Goal: Information Seeking & Learning: Compare options

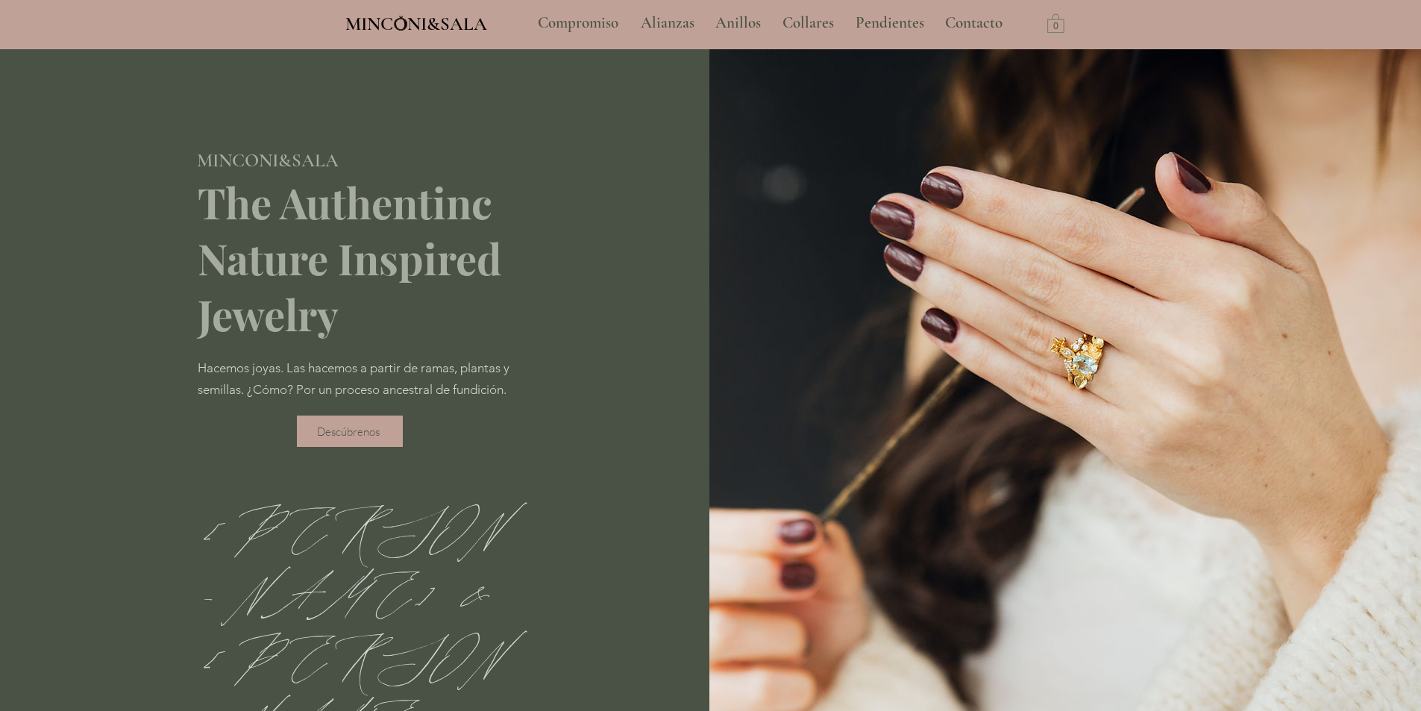
type input "**********"
select select "**********"
click at [669, 21] on p "Alianzas" at bounding box center [667, 22] width 69 height 37
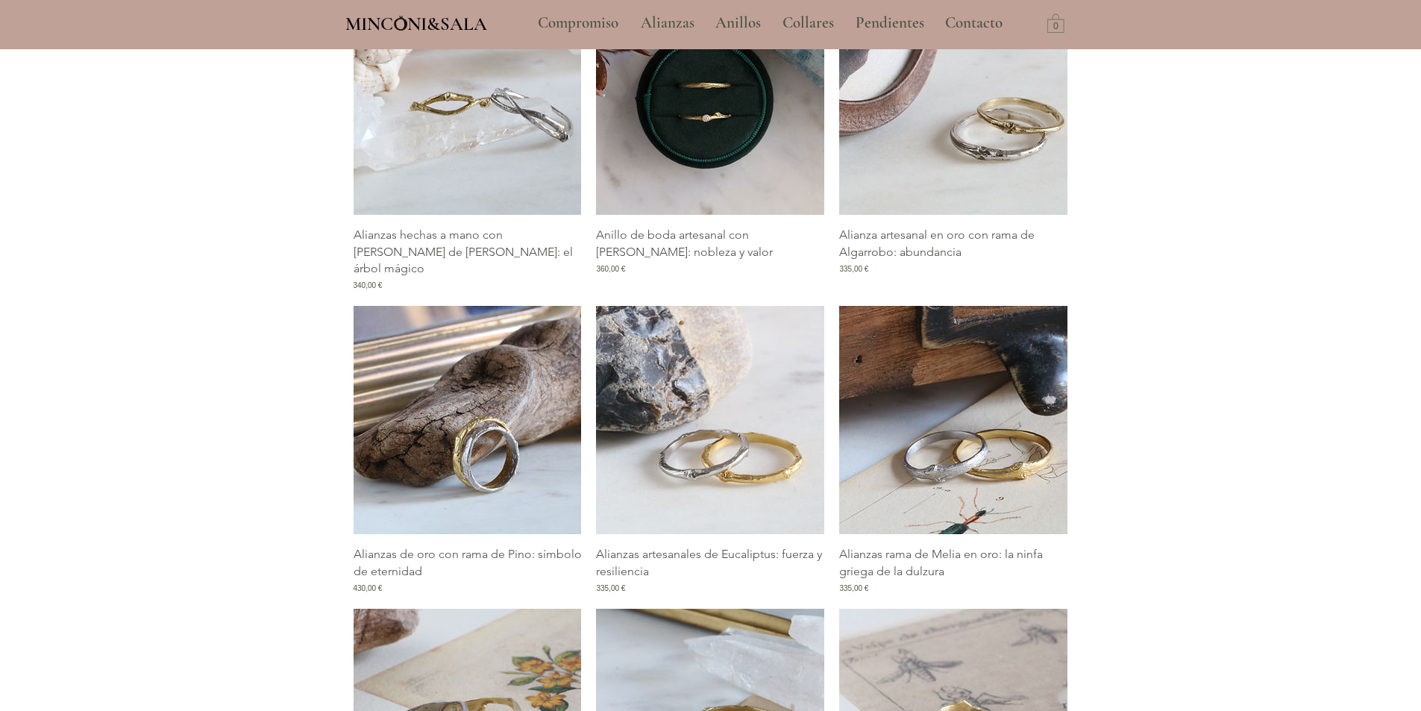
scroll to position [746, 0]
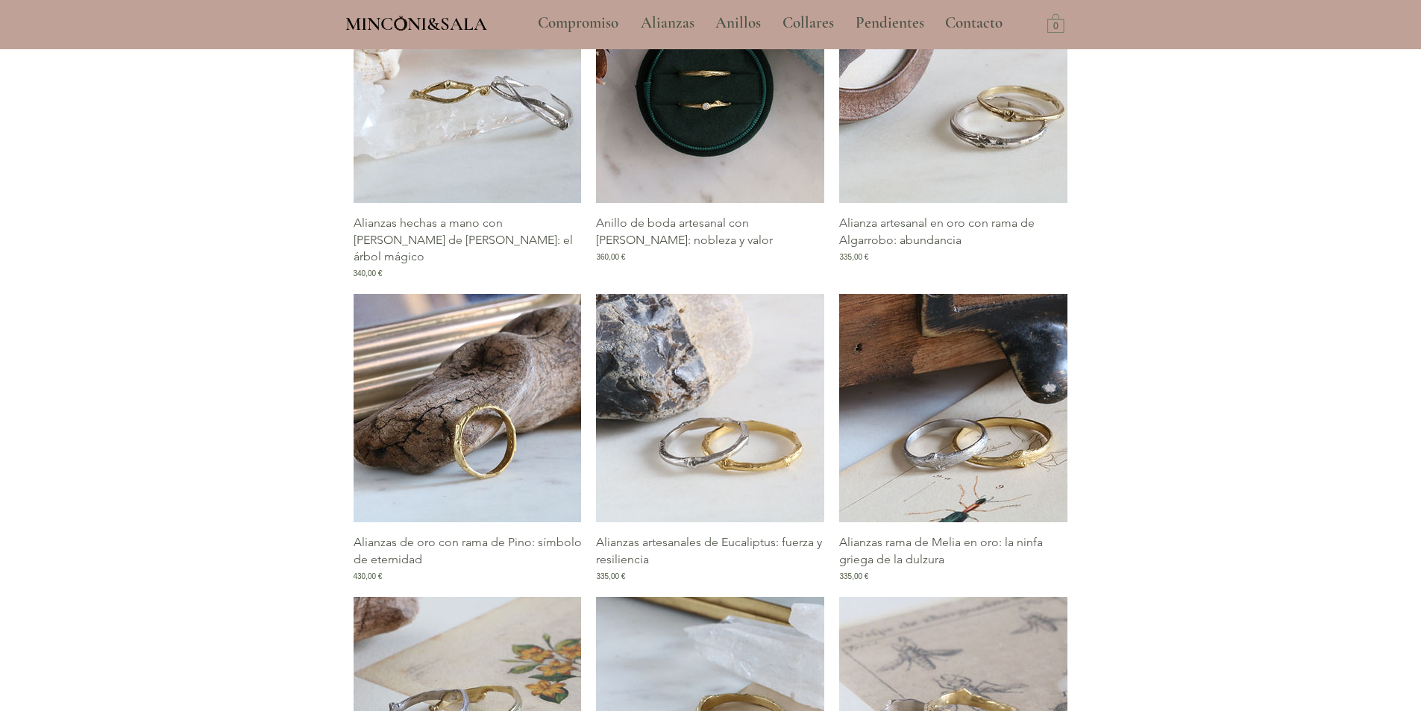
click at [439, 416] on img "Galería de Alianzas de oro con rama de Pino: símbolo de eternidad" at bounding box center [468, 408] width 228 height 228
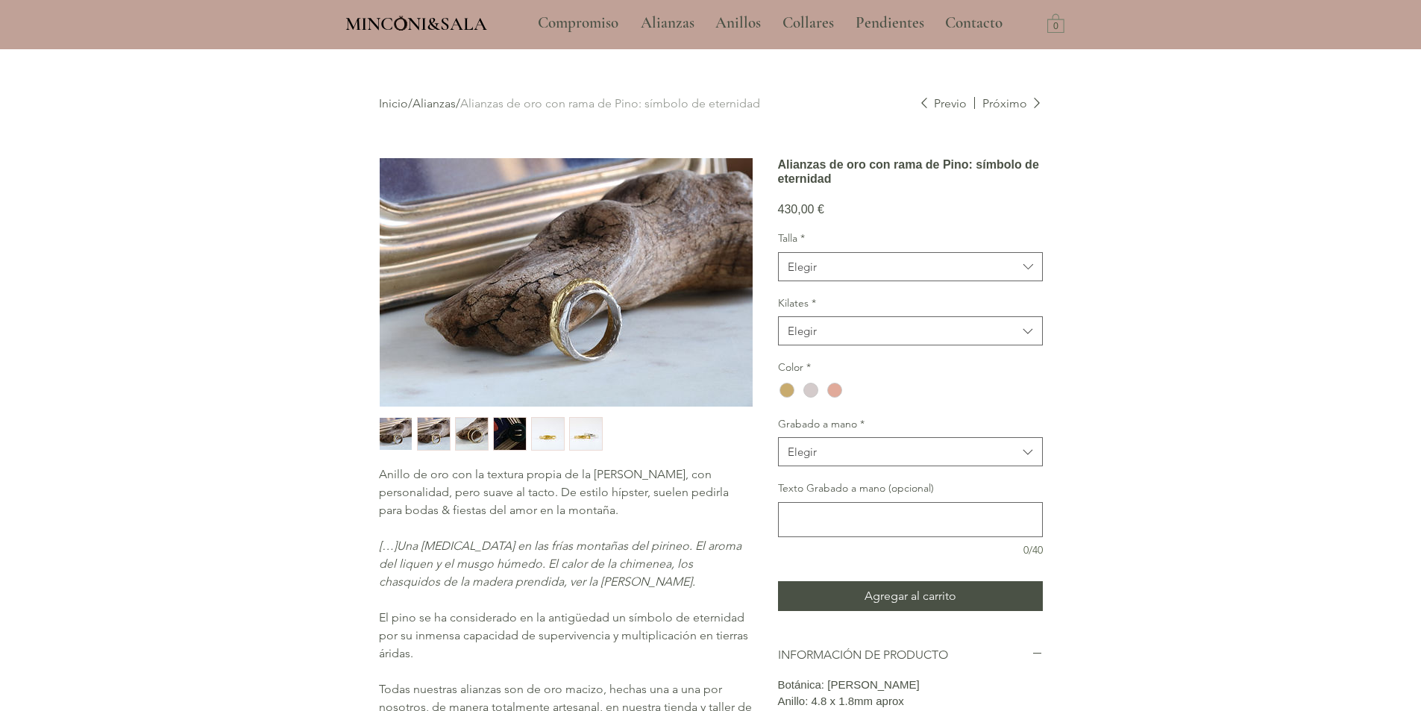
click at [398, 434] on img "1 / 6" at bounding box center [396, 434] width 32 height 32
click at [569, 316] on img "main content" at bounding box center [566, 282] width 373 height 248
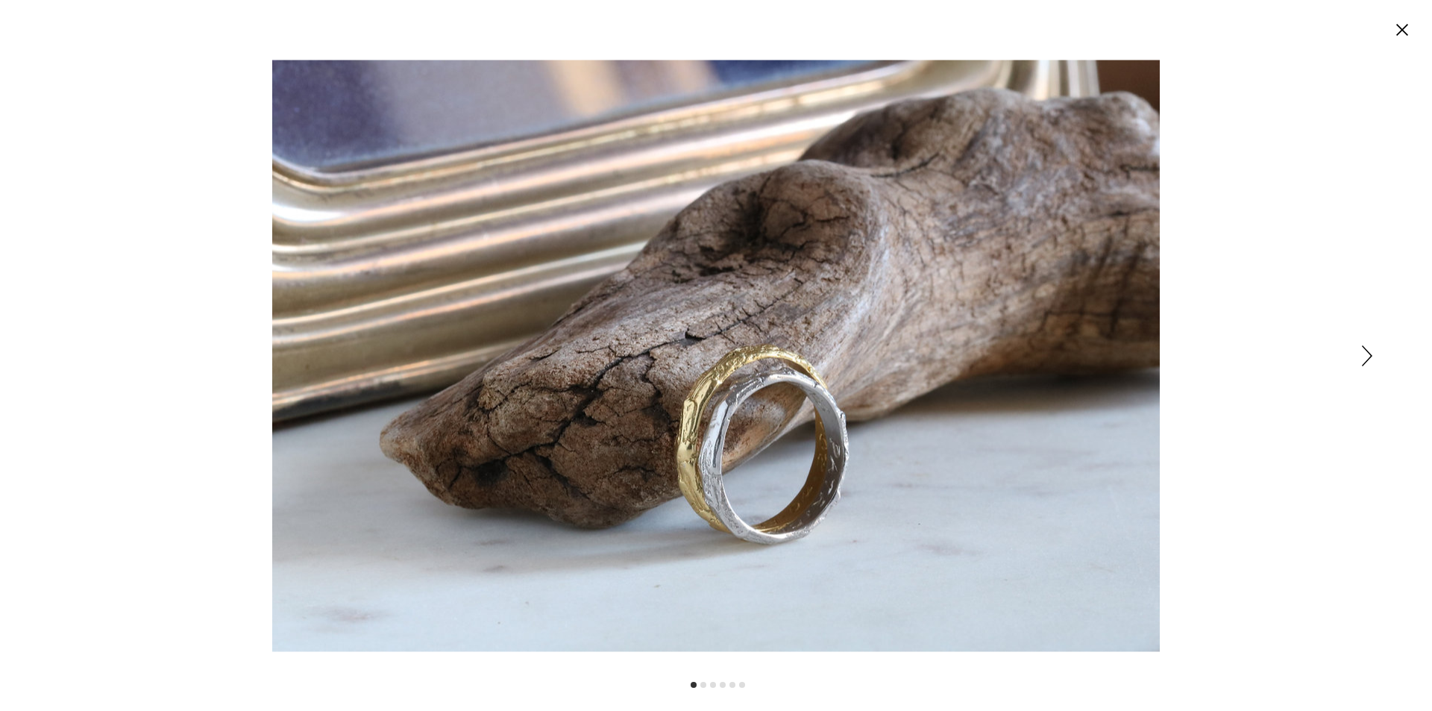
click at [1364, 360] on icon "Siguiente" at bounding box center [1367, 355] width 10 height 21
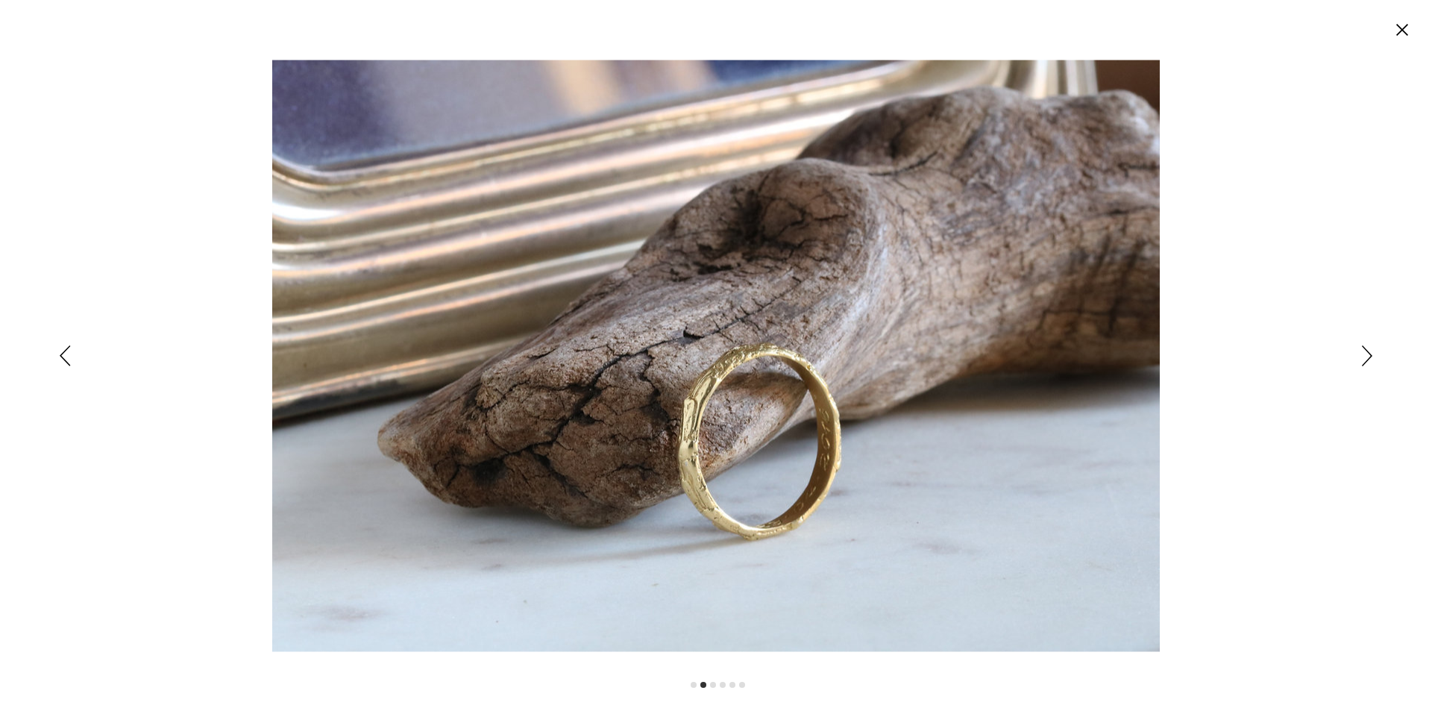
click at [1368, 357] on icon "Siguiente" at bounding box center [1367, 355] width 10 height 21
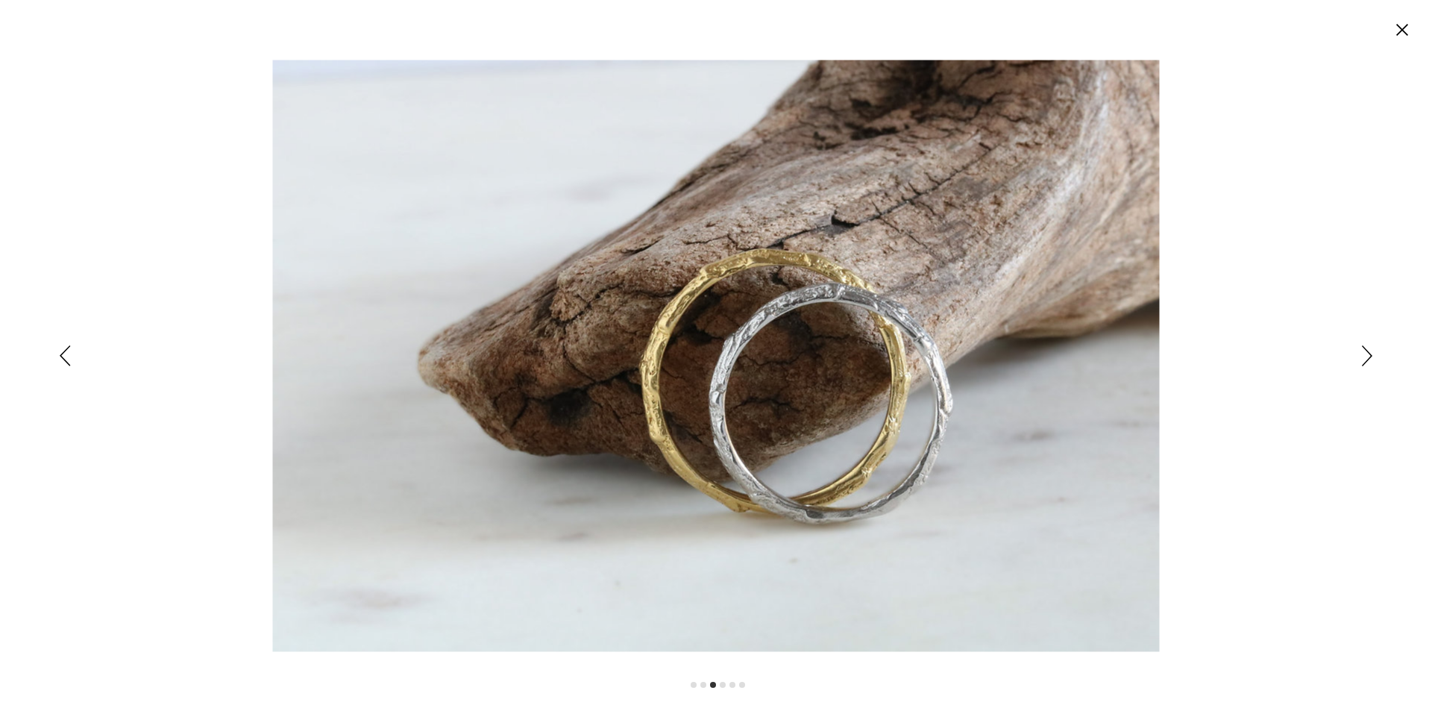
click at [1368, 357] on icon "Siguiente" at bounding box center [1367, 355] width 10 height 21
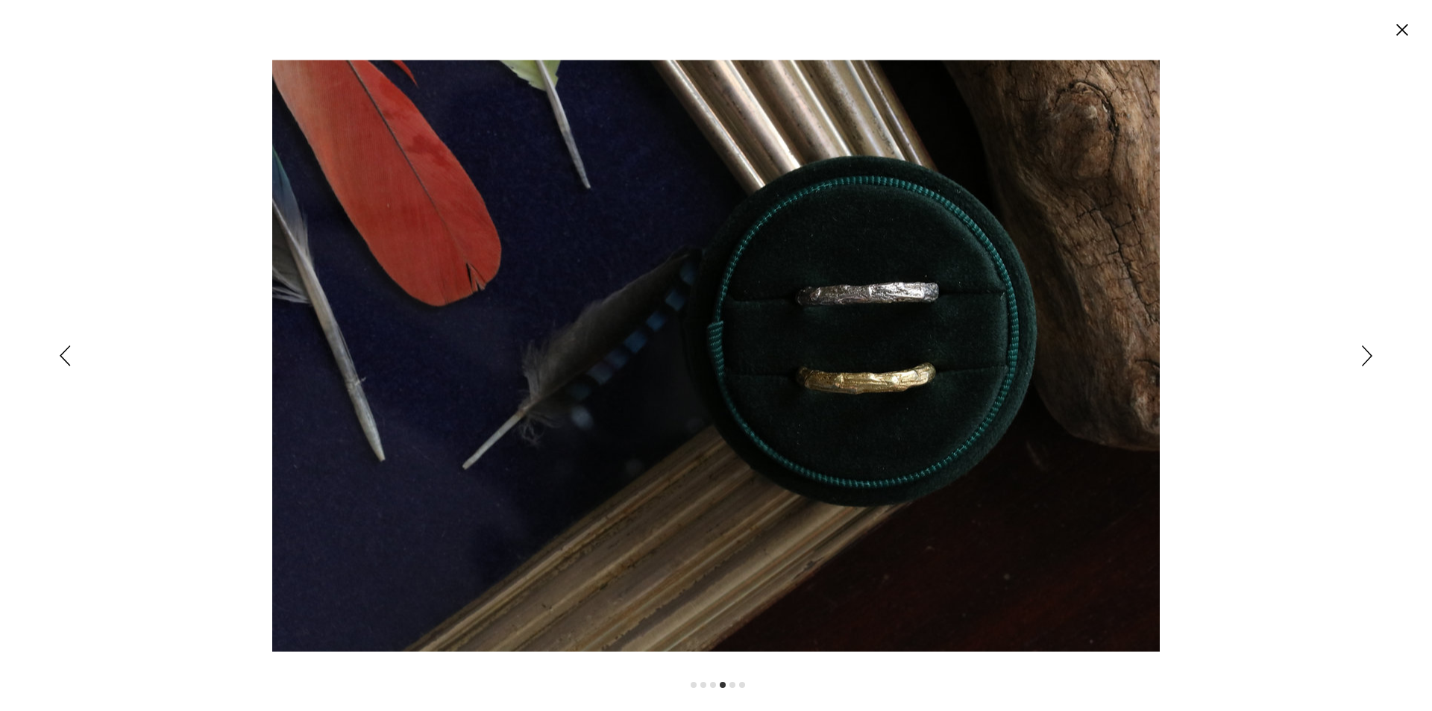
click at [1366, 361] on icon "Siguiente" at bounding box center [1367, 355] width 10 height 21
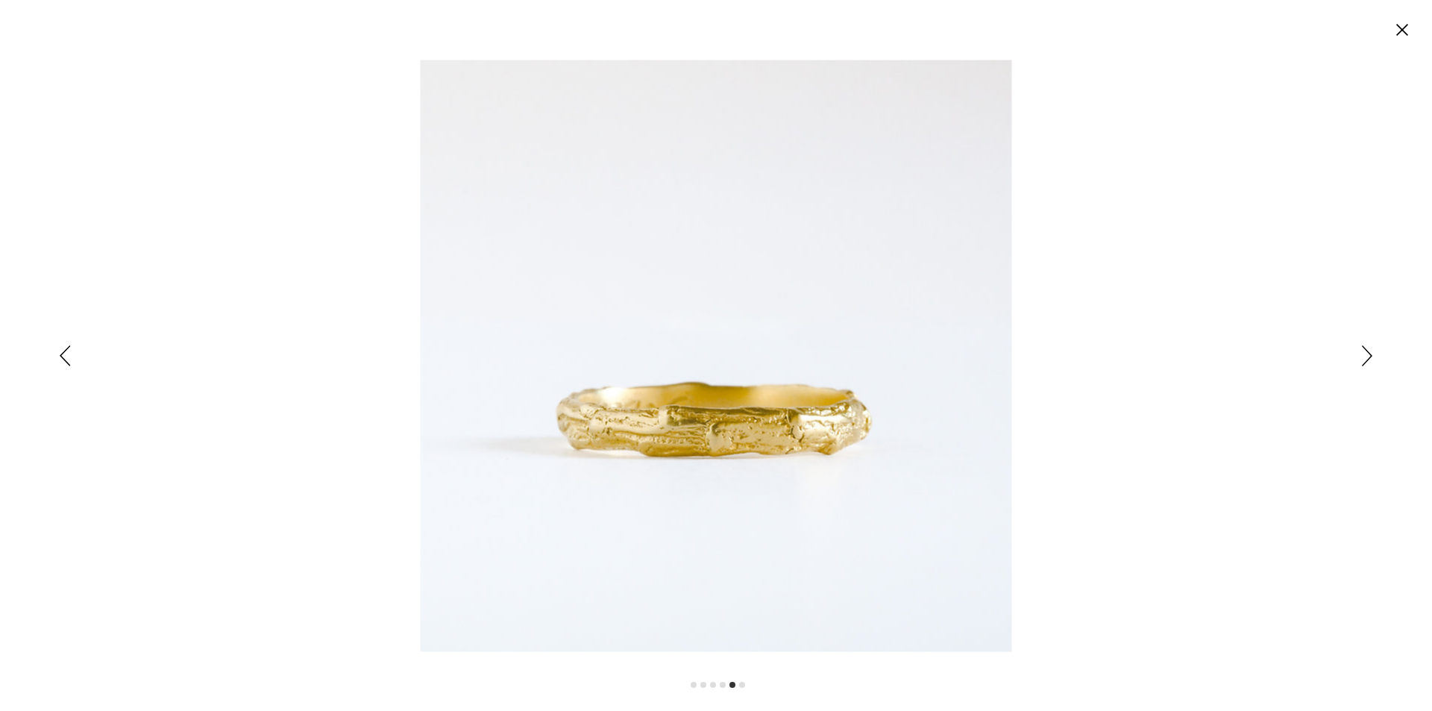
click at [1365, 358] on icon "Siguiente" at bounding box center [1367, 355] width 10 height 21
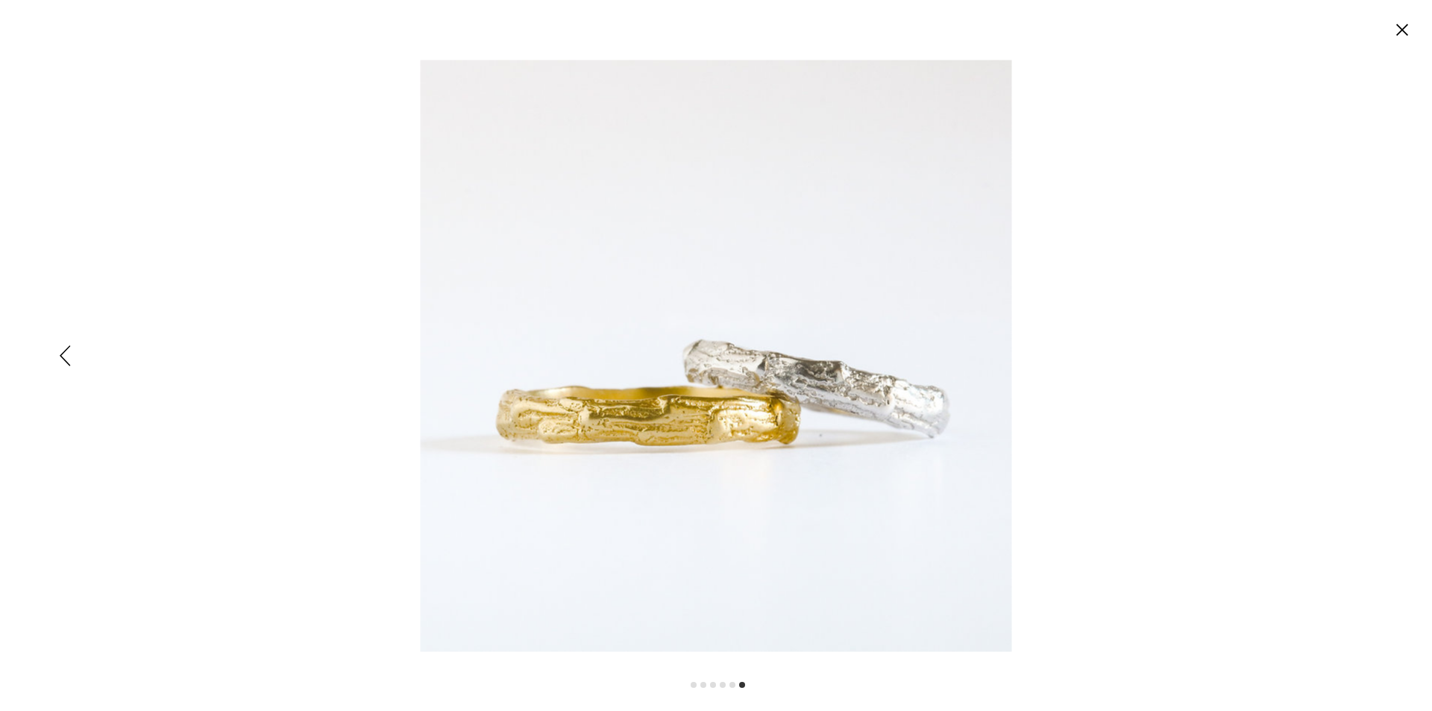
click at [663, 423] on img "Expanded image viewer" at bounding box center [717, 356] width 592 height 592
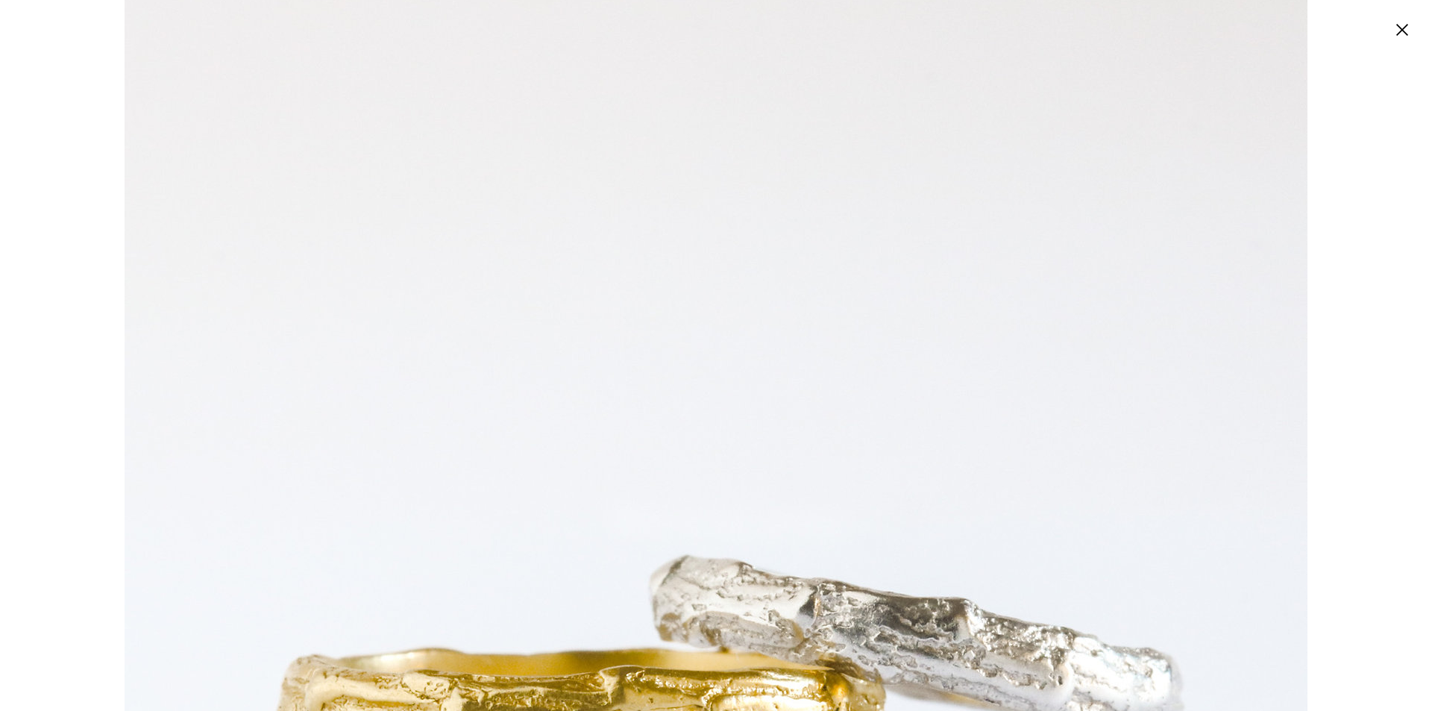
click at [1402, 31] on icon "Cerrar" at bounding box center [1403, 30] width 12 height 12
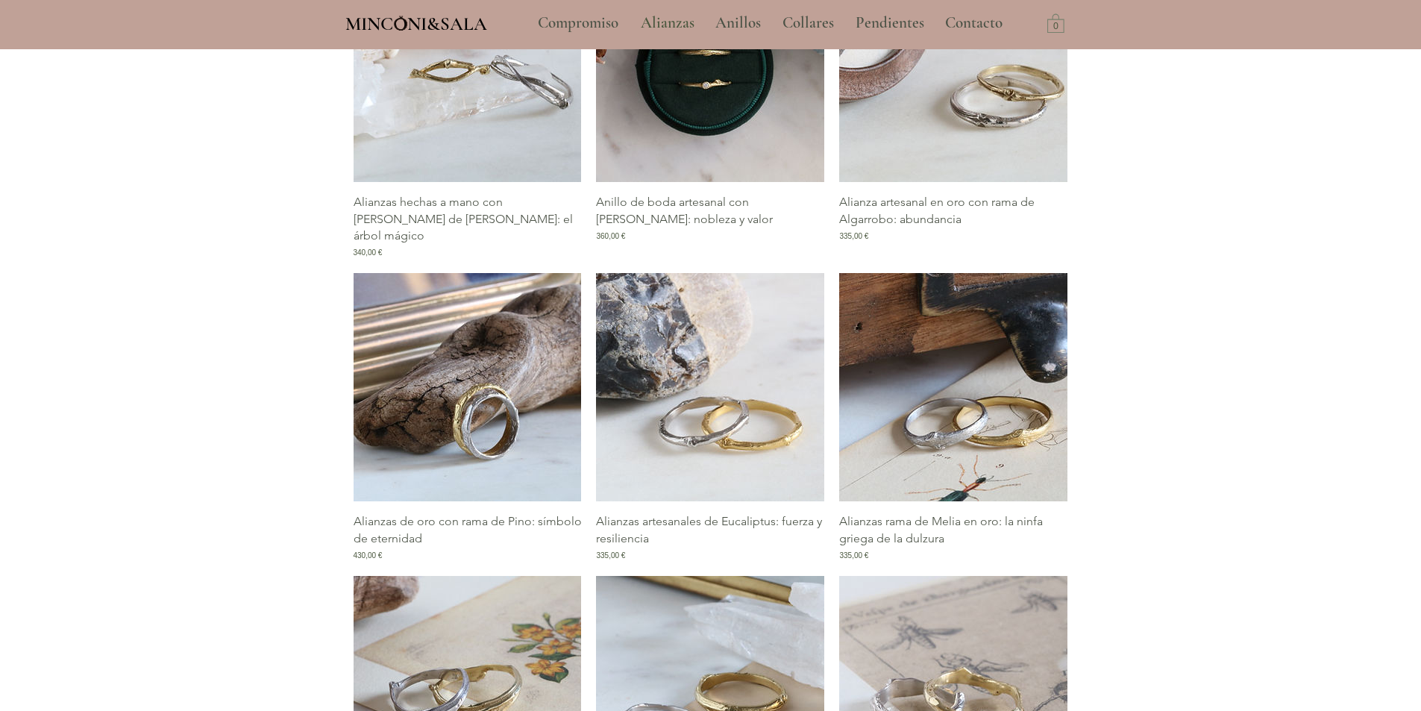
scroll to position [524, 0]
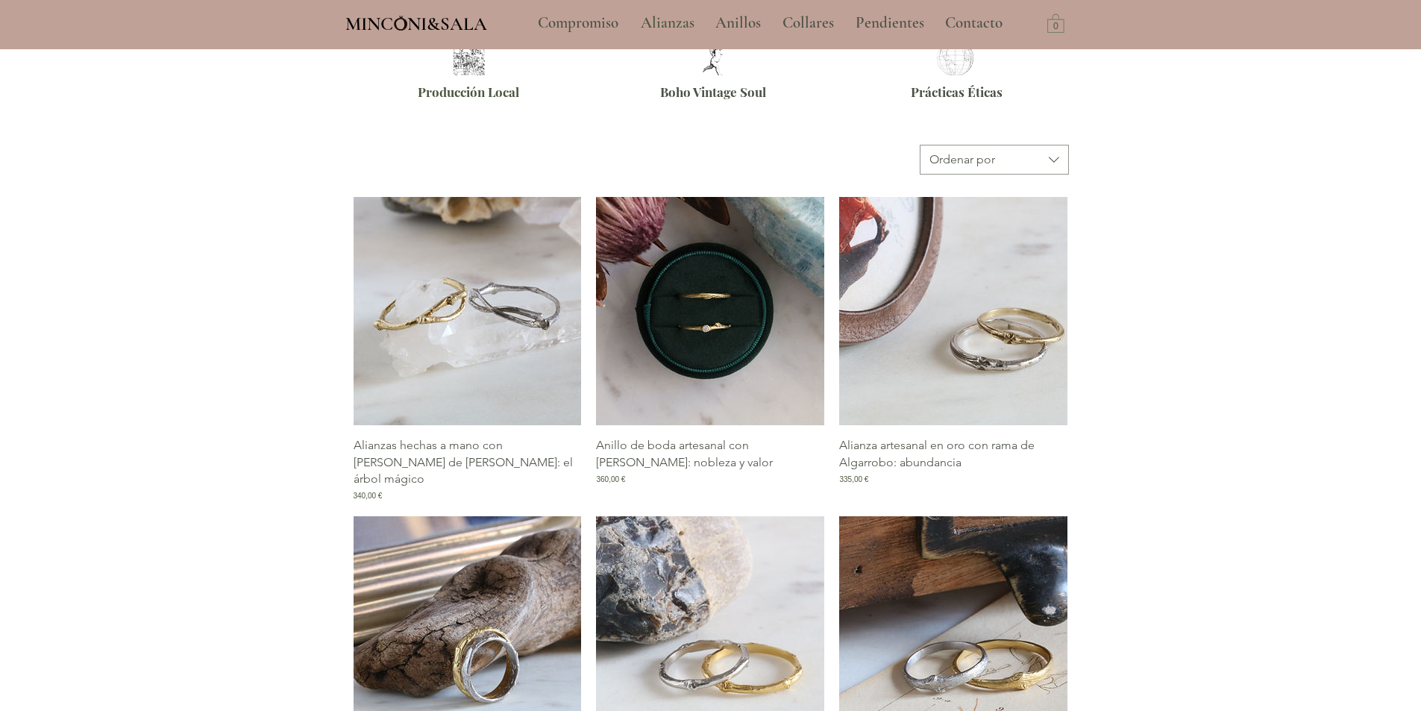
click at [489, 336] on img "Galería de Alianzas hechas a mano con rama de Celtis: el árbol mágico" at bounding box center [468, 311] width 228 height 228
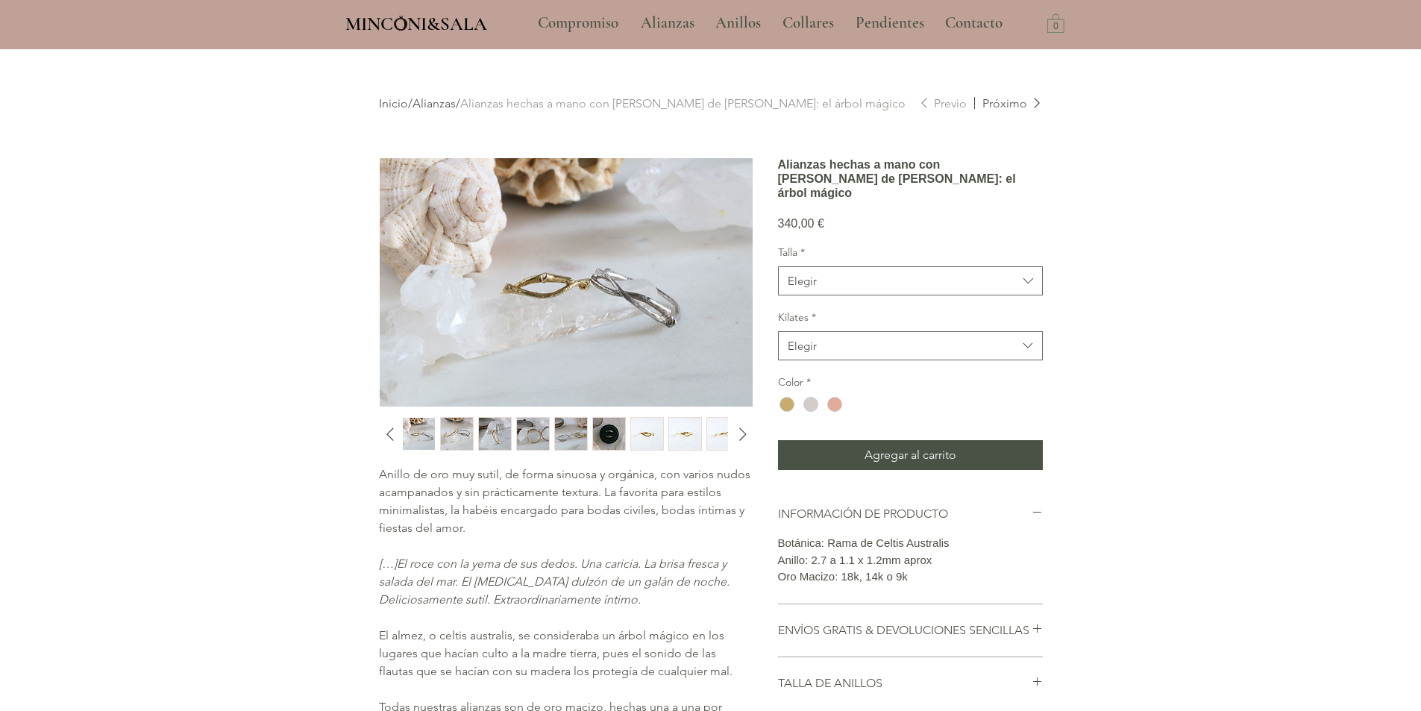
click at [492, 433] on img "3 / 15" at bounding box center [495, 434] width 32 height 32
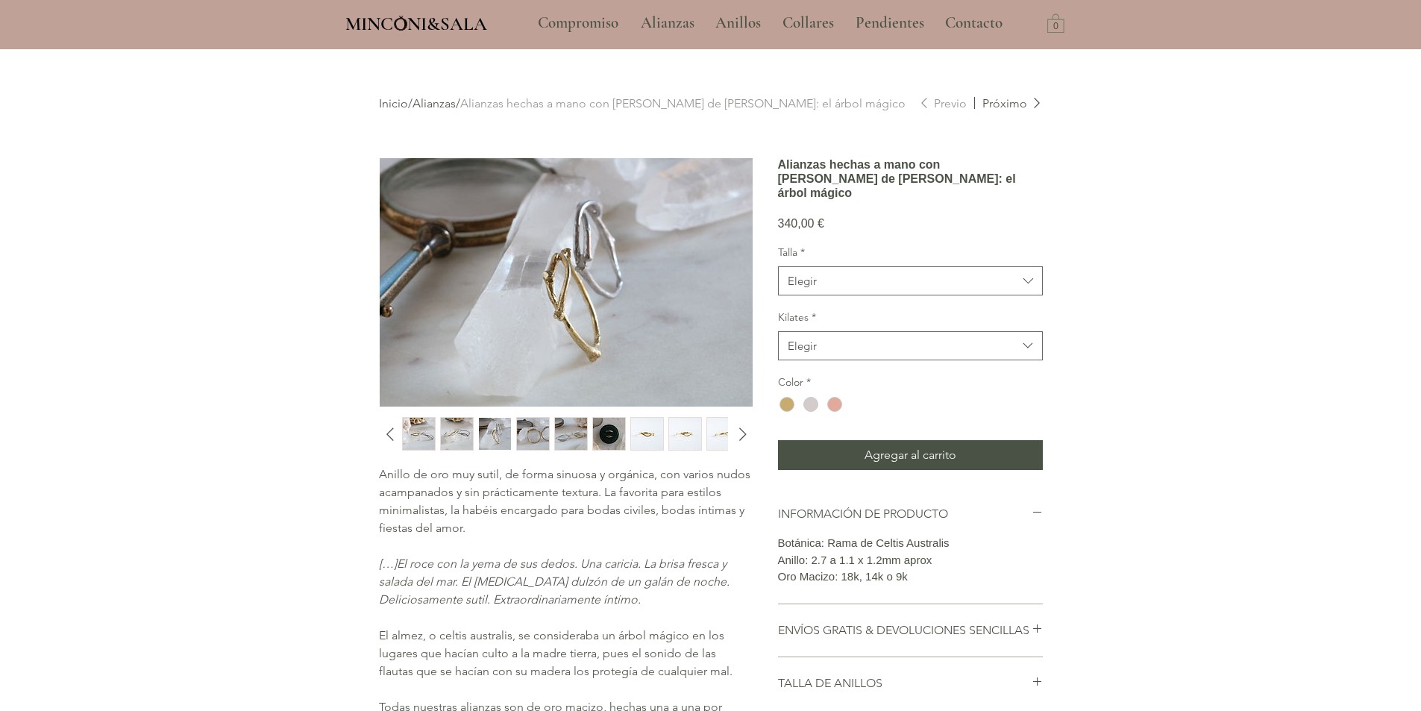
click at [540, 434] on img "4 / 15" at bounding box center [533, 434] width 32 height 32
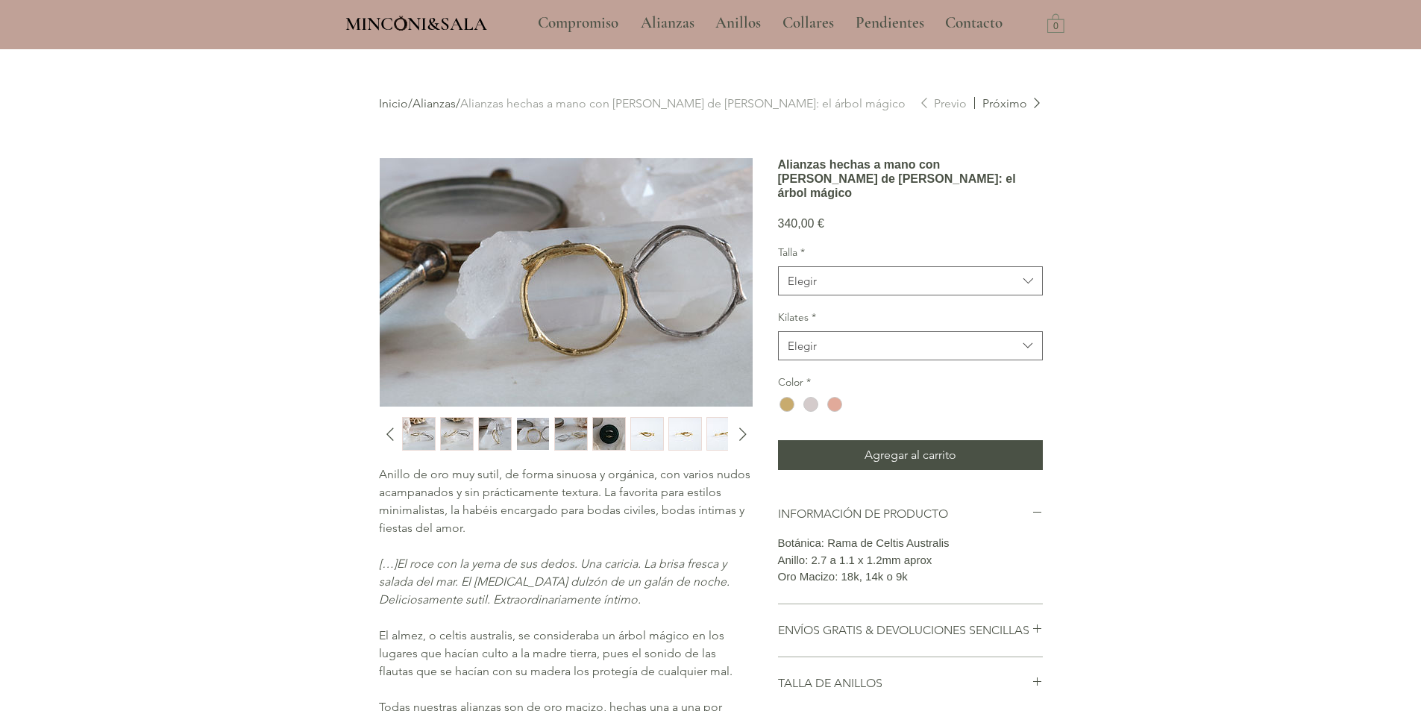
click at [567, 431] on img "5 / 15" at bounding box center [571, 434] width 32 height 32
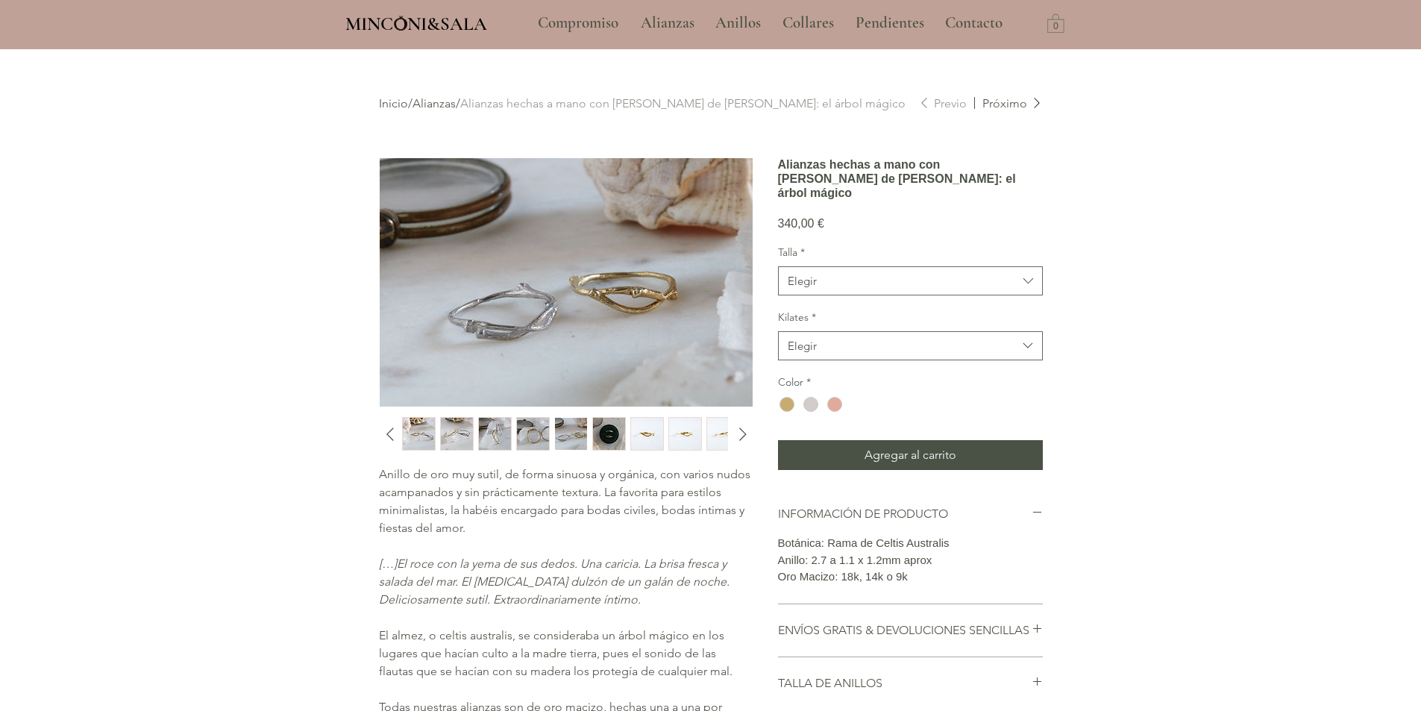
click at [607, 431] on img "6 / 15" at bounding box center [609, 434] width 32 height 32
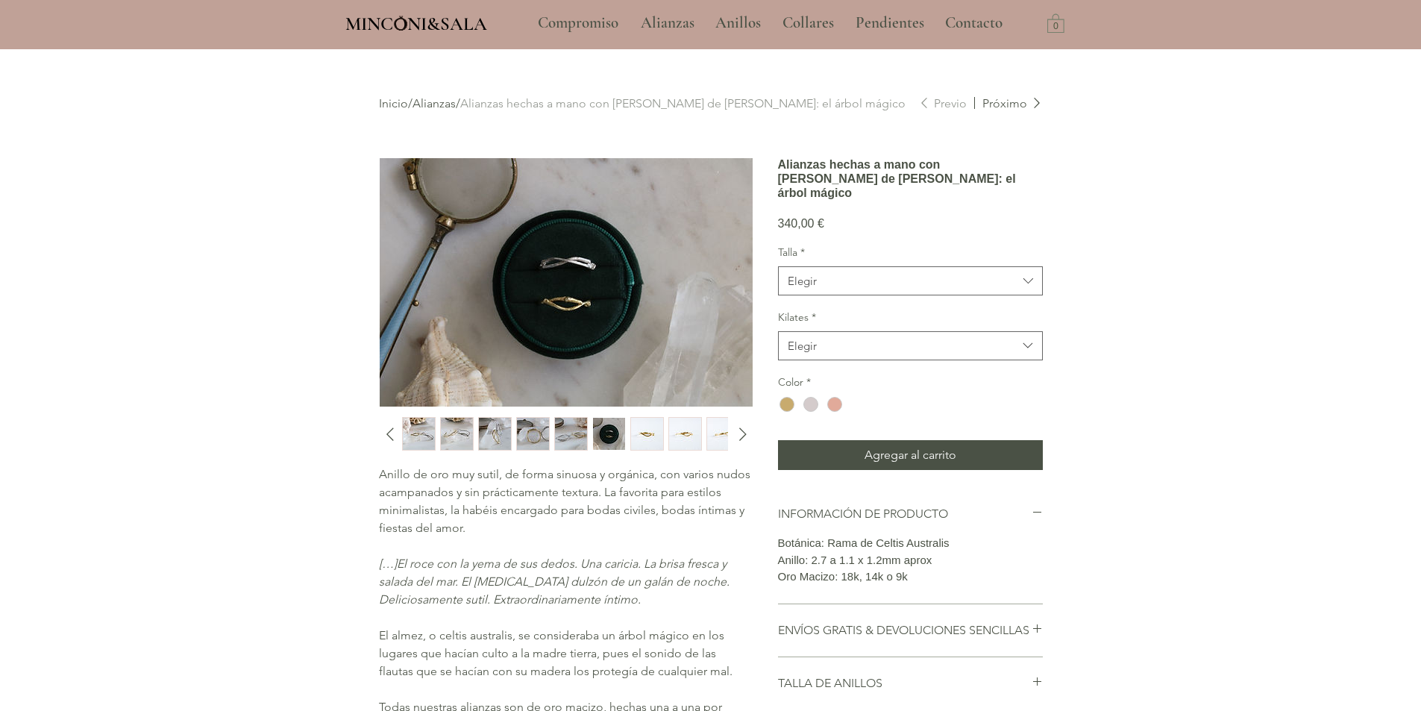
click at [641, 434] on img "7 / 15" at bounding box center [647, 434] width 32 height 32
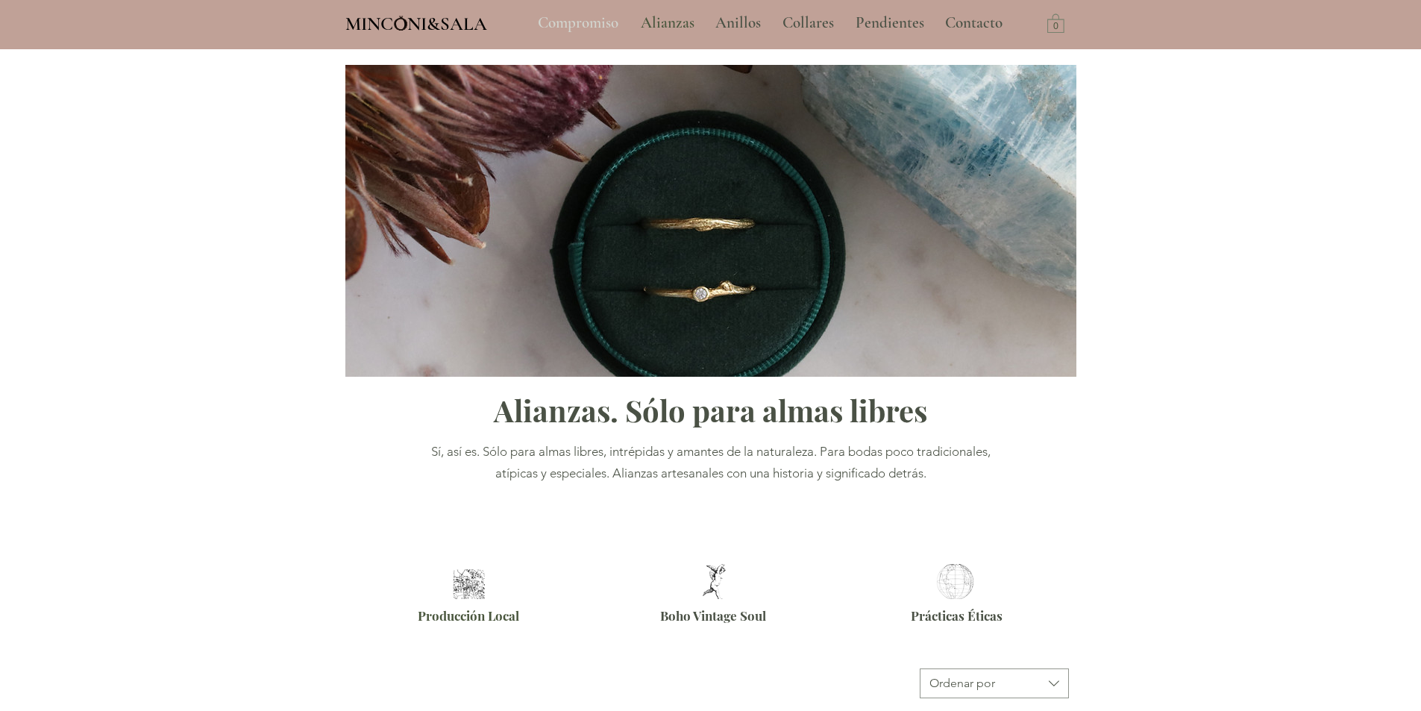
click at [558, 22] on p "Compromiso" at bounding box center [577, 22] width 95 height 37
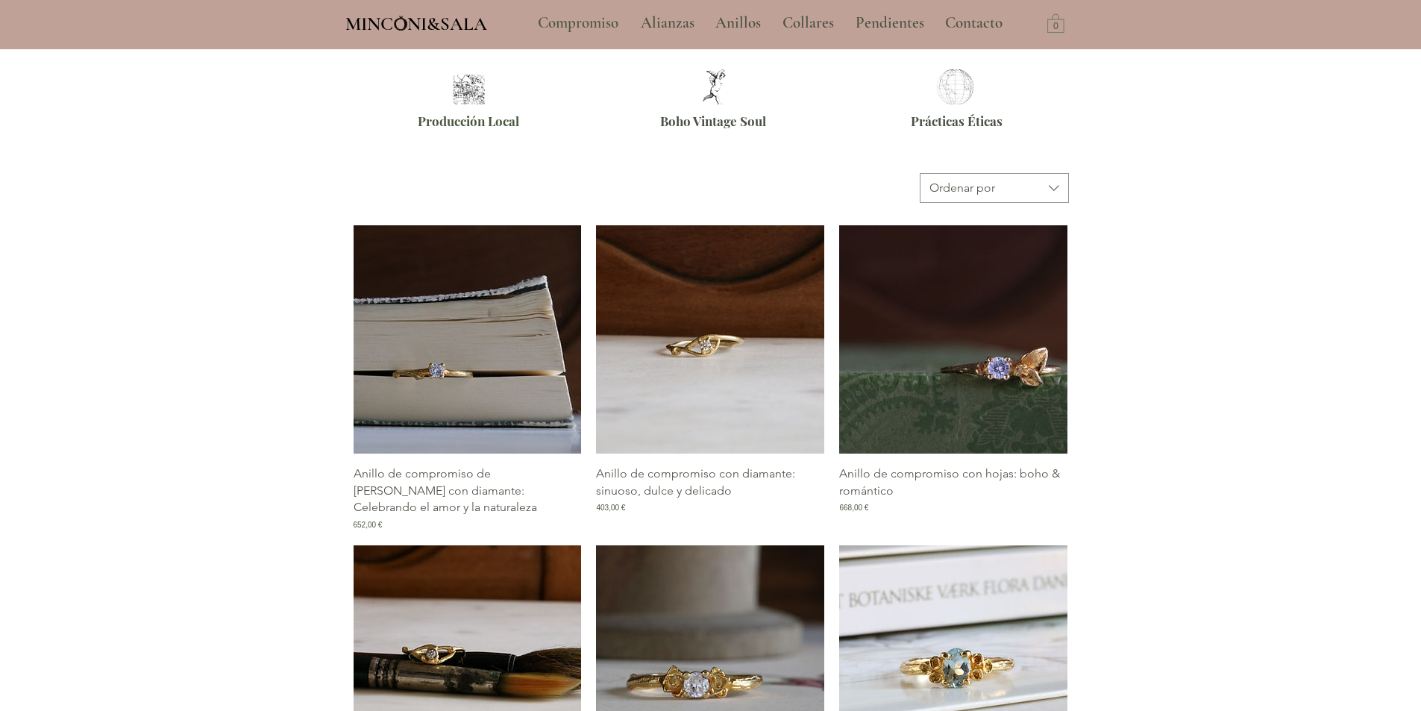
scroll to position [746, 0]
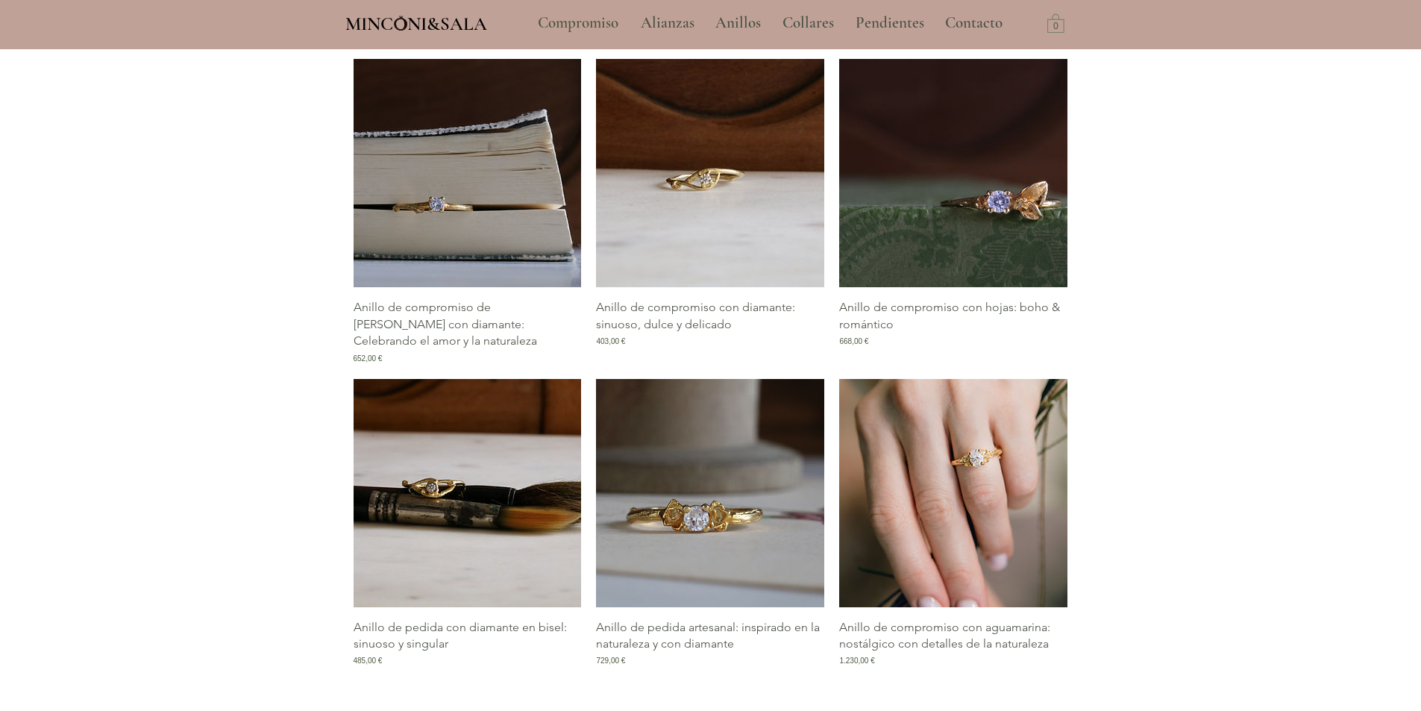
click at [981, 492] on img "Galería de Anillo de compromiso con aguamarina: nostálgico con detalles de la n…" at bounding box center [953, 493] width 228 height 228
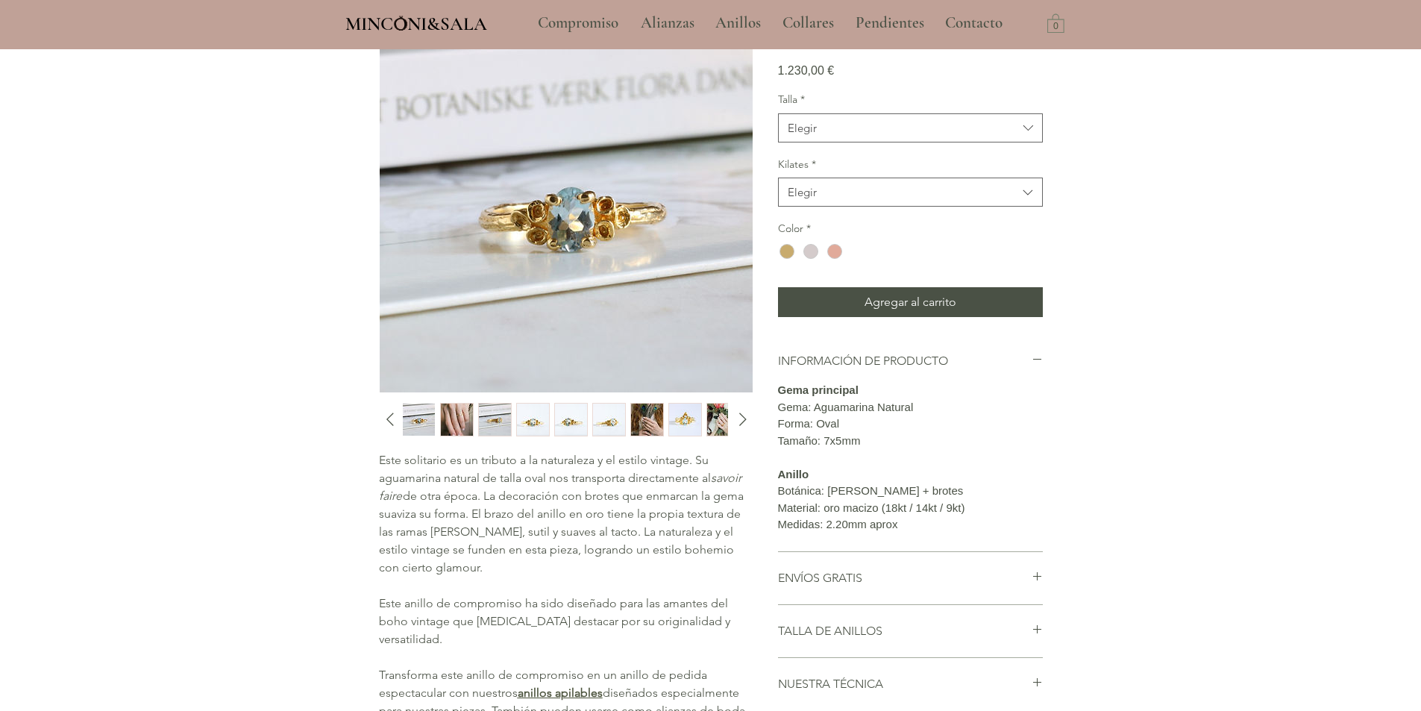
scroll to position [149, 0]
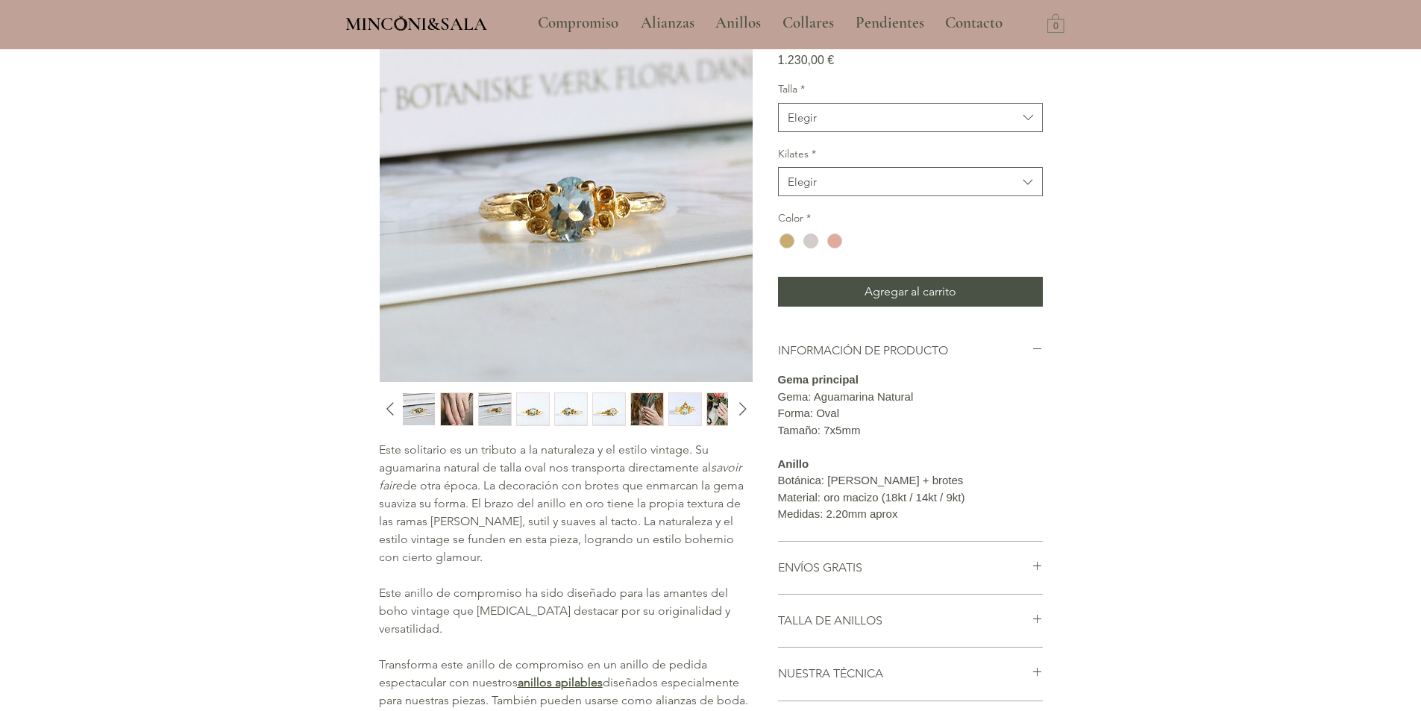
click at [527, 399] on img "4 / 12" at bounding box center [533, 409] width 32 height 32
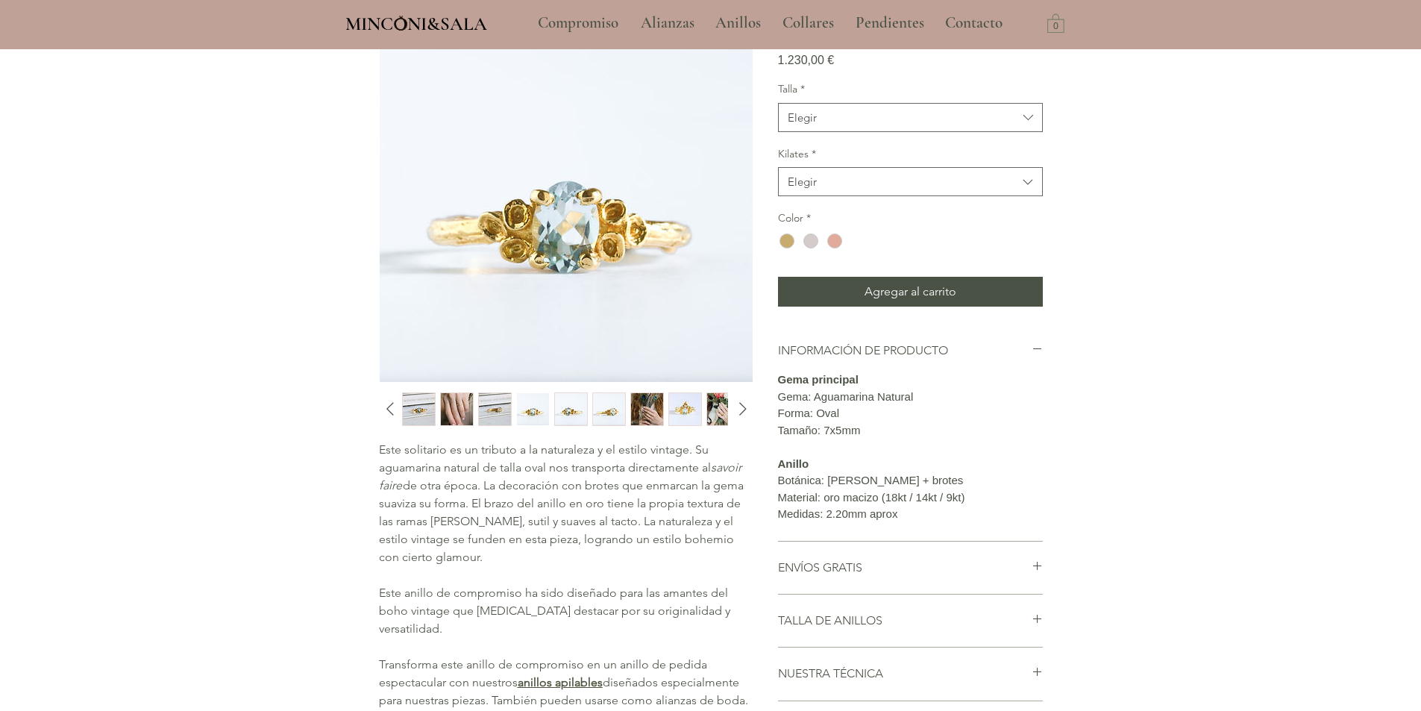
click at [586, 408] on img "5 / 12" at bounding box center [571, 409] width 32 height 32
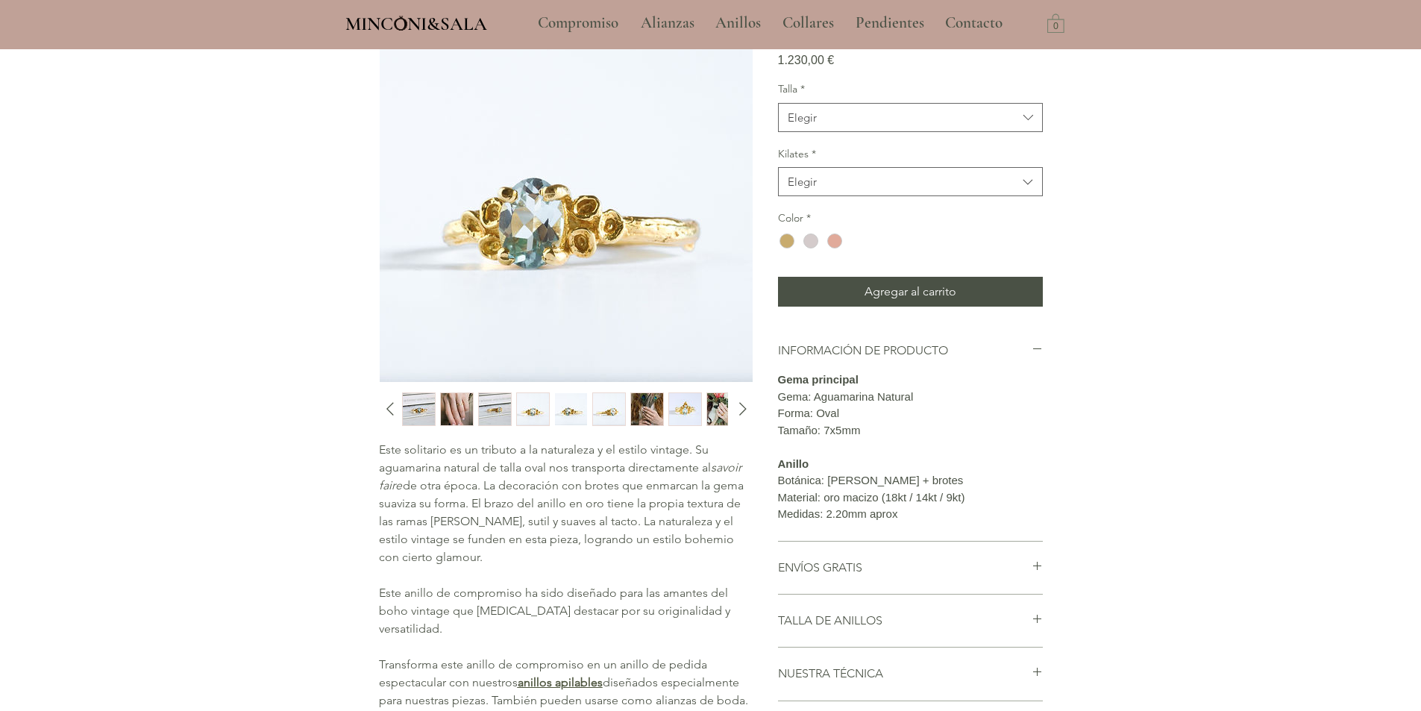
click at [620, 397] on img "6 / 12" at bounding box center [609, 409] width 32 height 32
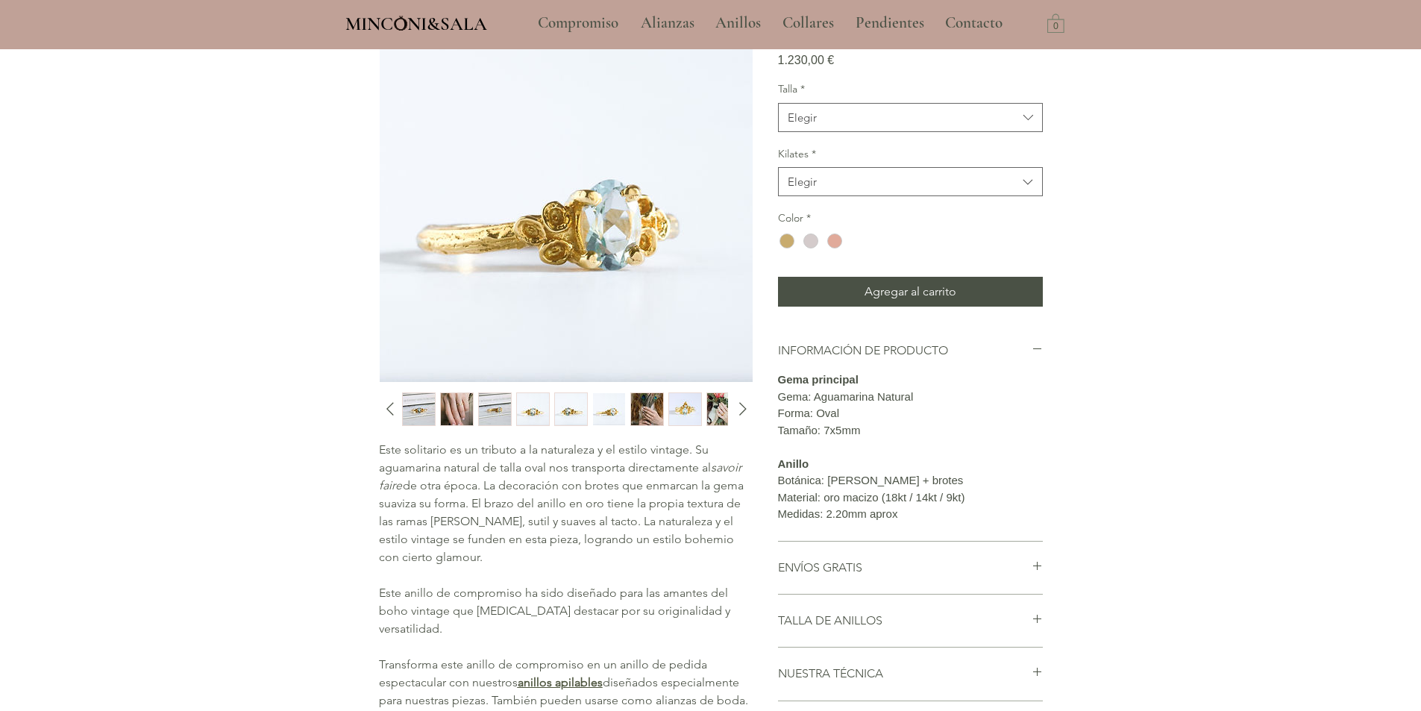
click at [688, 412] on img "8 / 12" at bounding box center [685, 409] width 32 height 32
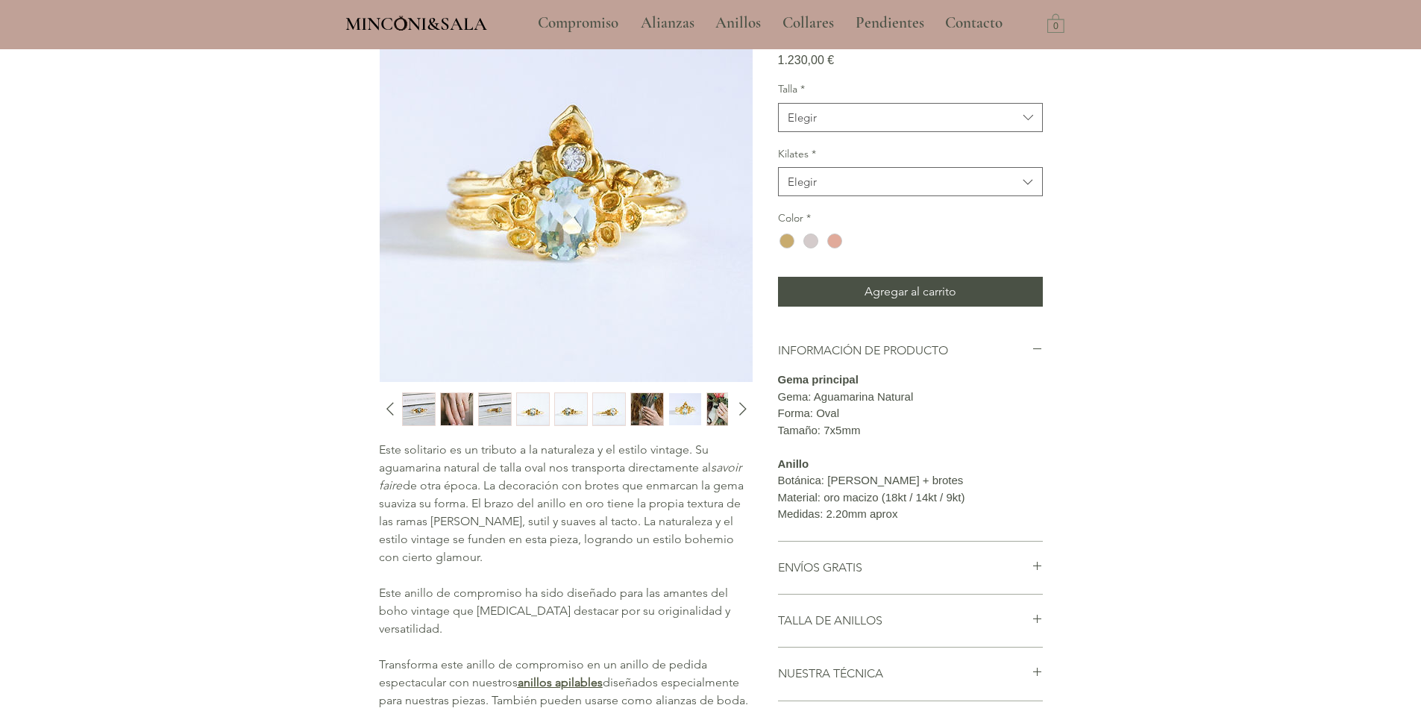
click at [672, 403] on img "8 / 12" at bounding box center [685, 409] width 32 height 32
click at [719, 411] on img "9 / 12" at bounding box center [723, 409] width 32 height 32
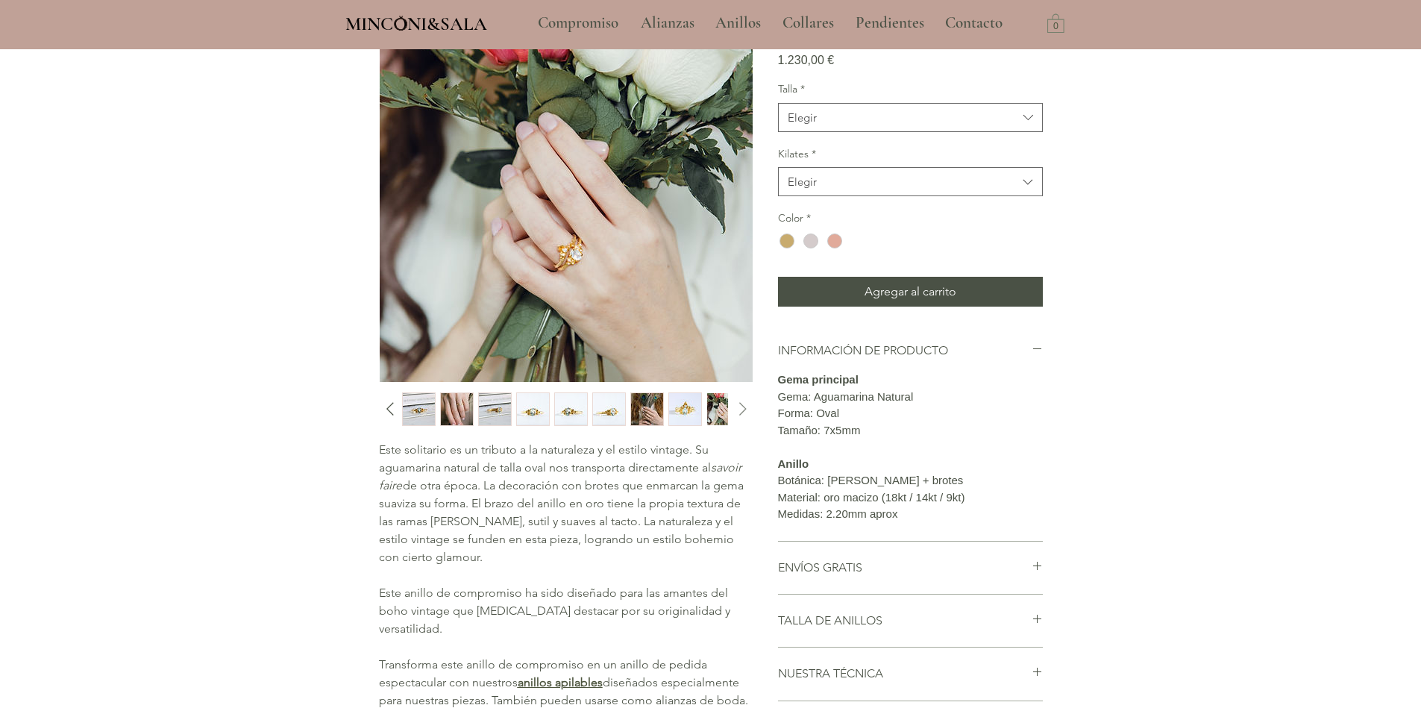
click at [747, 409] on icon "Diapositiva siguiente" at bounding box center [743, 409] width 22 height 22
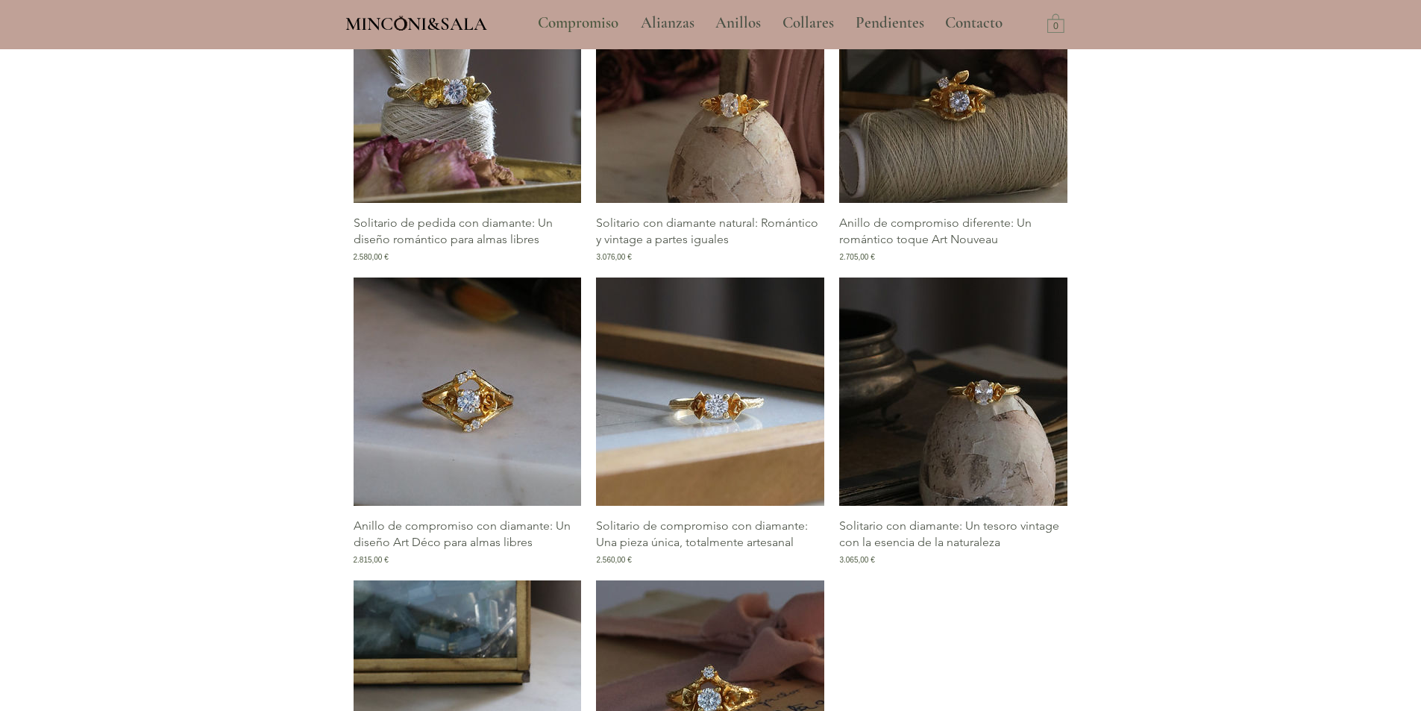
scroll to position [2117, 0]
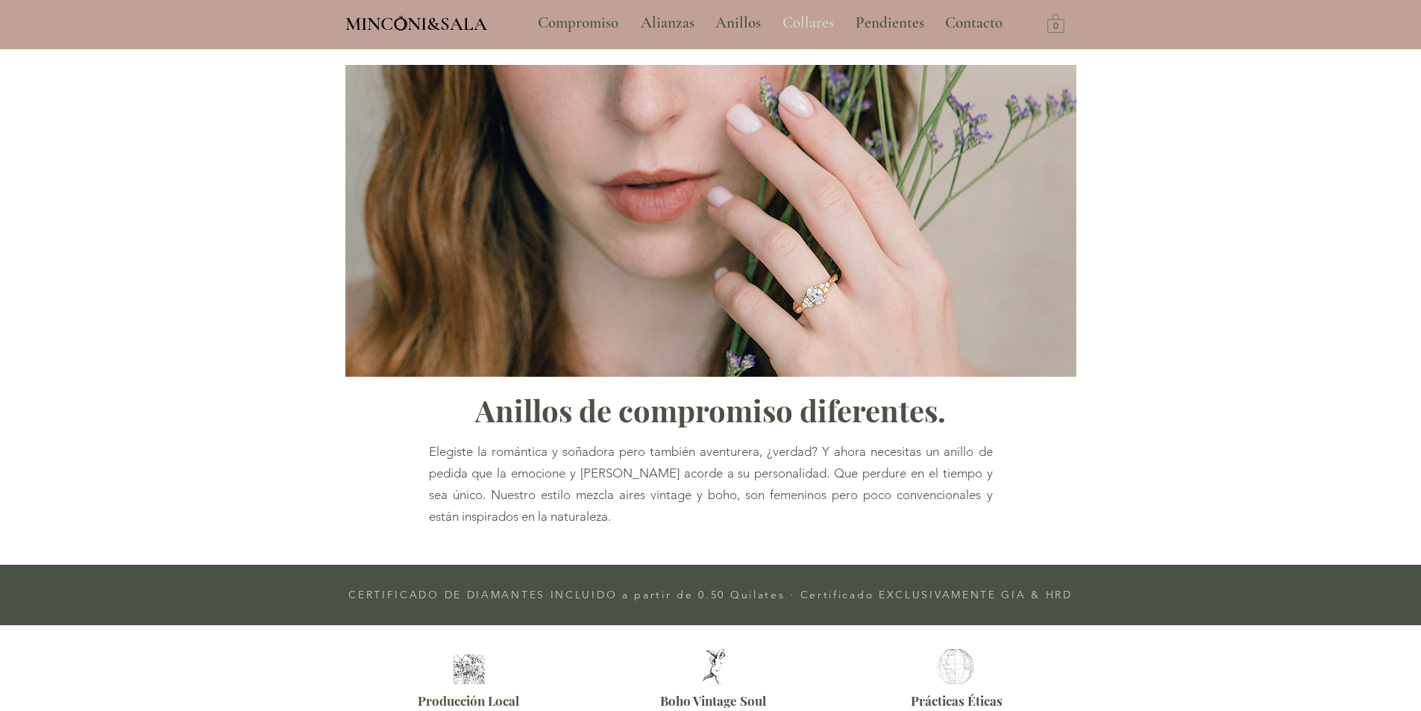
click at [808, 25] on p "Collares" at bounding box center [808, 22] width 66 height 37
